Goal: Transaction & Acquisition: Purchase product/service

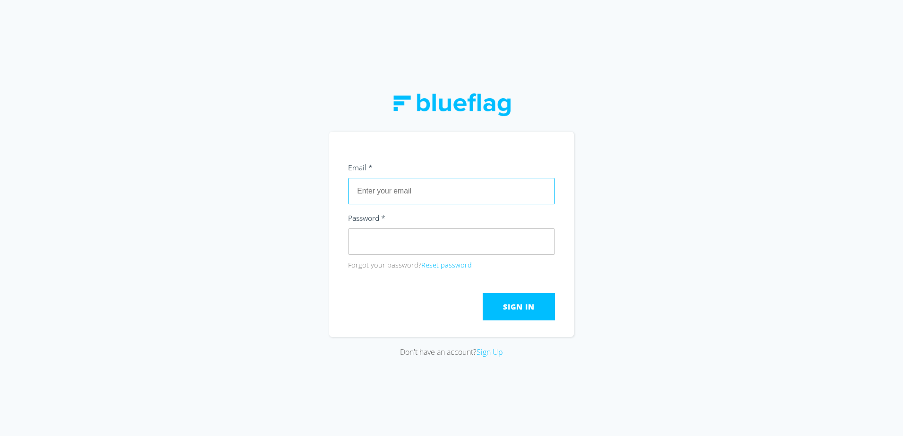
click at [437, 183] on input "text" at bounding box center [451, 191] width 207 height 26
type input "[EMAIL_ADDRESS][DOMAIN_NAME]"
click at [516, 308] on span "Sign In" at bounding box center [518, 307] width 31 height 10
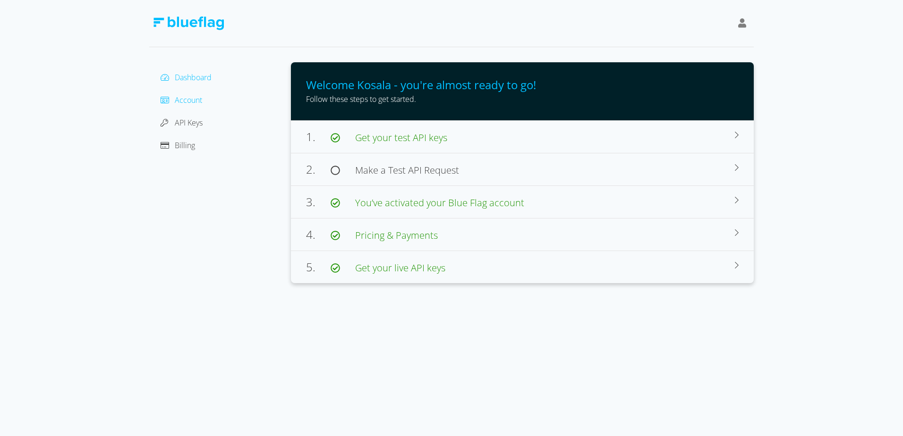
click at [183, 102] on span "Account" at bounding box center [188, 100] width 27 height 10
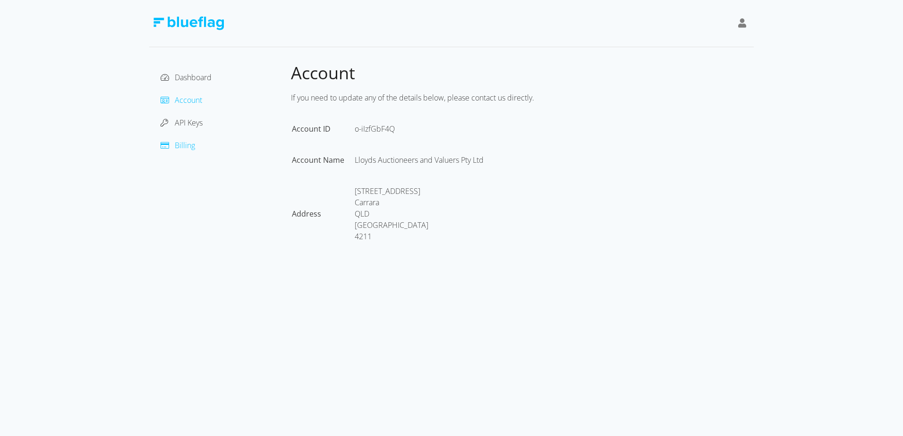
click at [185, 141] on span "Billing" at bounding box center [185, 145] width 20 height 10
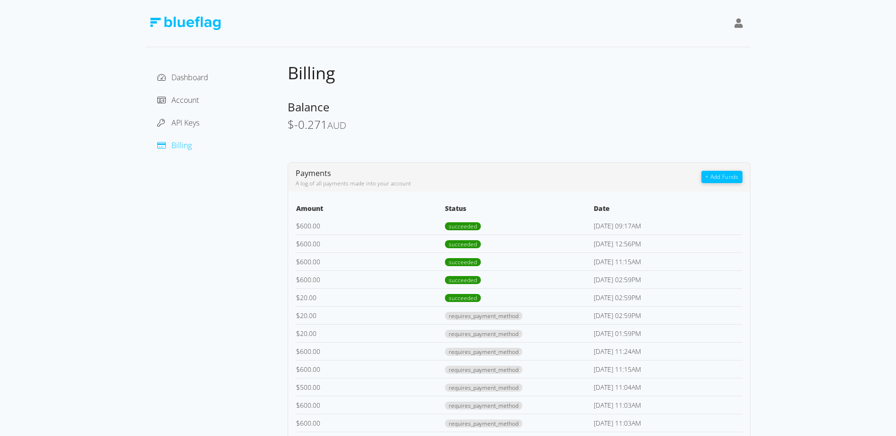
click at [734, 172] on button "+ Add Funds" at bounding box center [721, 177] width 41 height 12
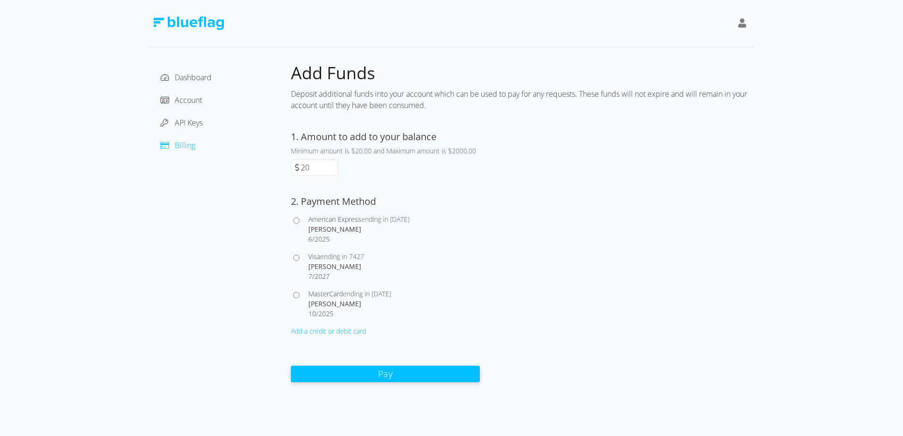
drag, startPoint x: 323, startPoint y: 164, endPoint x: 268, endPoint y: 167, distance: 54.8
click at [268, 167] on div "Dashboard Account API Keys Billing Add Funds Deposit additional funds into your…" at bounding box center [451, 222] width 605 height 321
type input "600"
click at [344, 263] on div "[PERSON_NAME]" at bounding box center [393, 267] width 171 height 10
click at [299, 261] on input "Visa ending in 7427 [PERSON_NAME] 7 / 2027" at bounding box center [296, 258] width 6 height 6
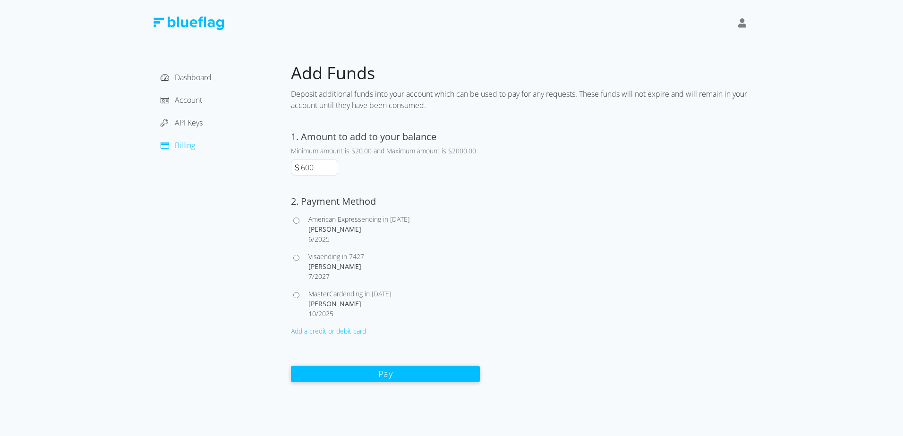
radio input "true"
click at [393, 378] on button "Pay" at bounding box center [385, 374] width 189 height 17
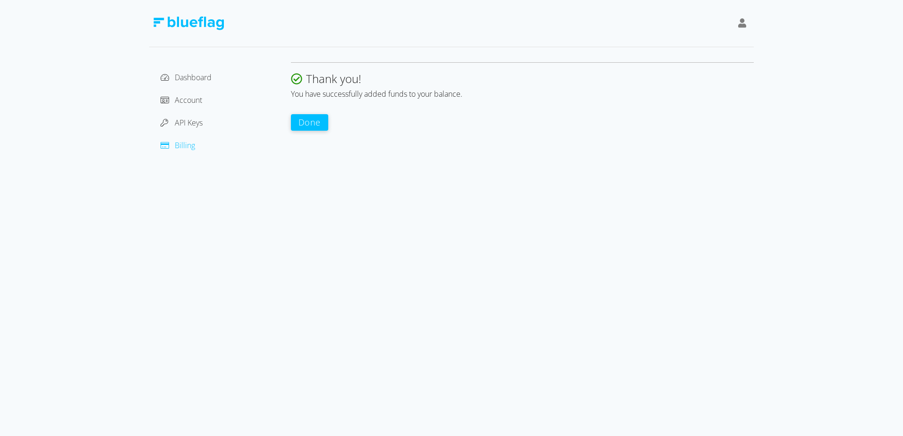
click at [320, 119] on button "Done" at bounding box center [309, 122] width 37 height 17
